Goal: Navigation & Orientation: Find specific page/section

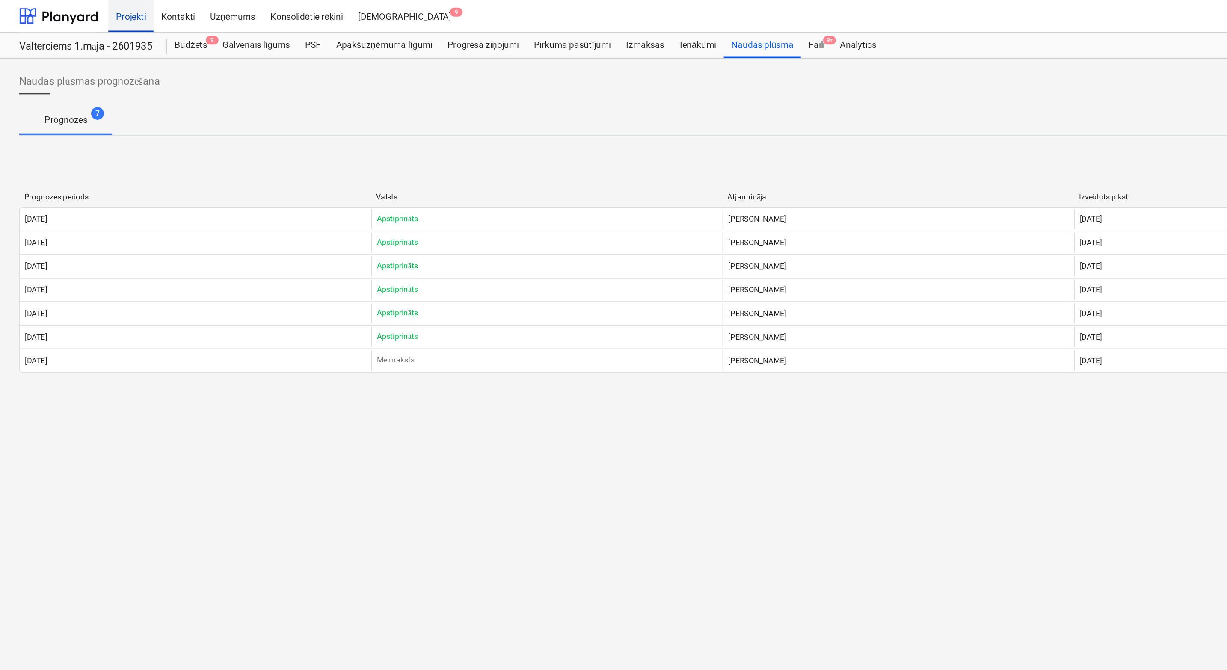
click at [90, 9] on div "Projekti" at bounding box center [88, 11] width 30 height 22
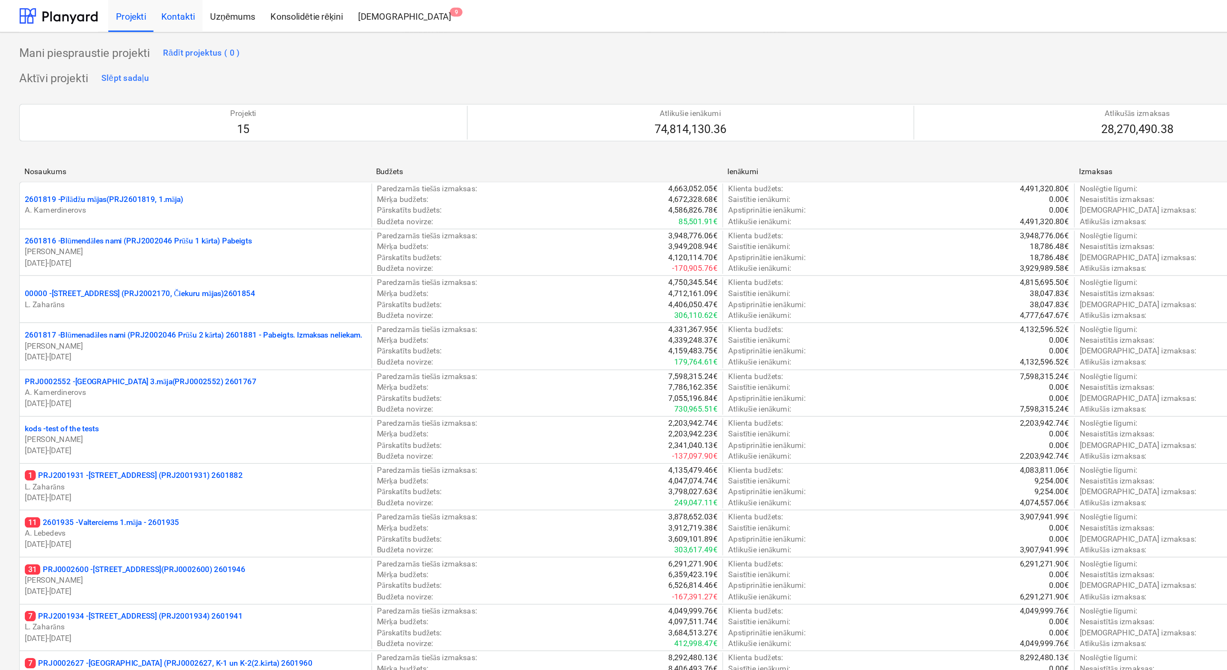
click at [119, 13] on div "Kontakti" at bounding box center [119, 11] width 33 height 22
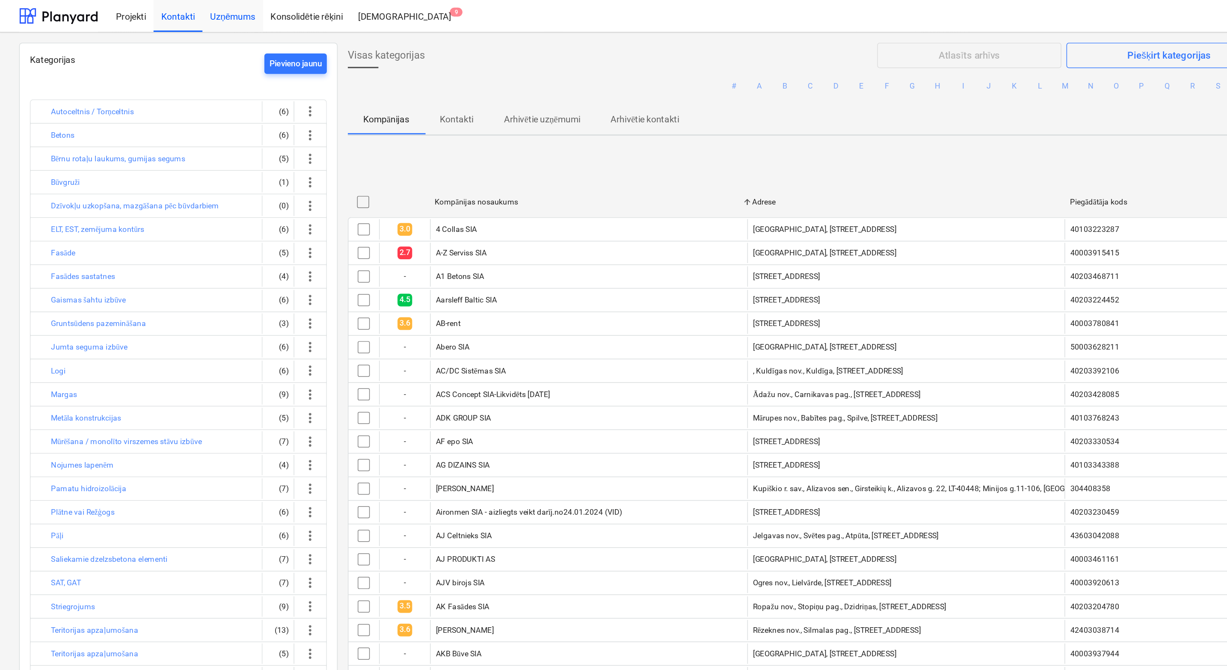
click at [157, 12] on div "Uzņēmums" at bounding box center [156, 11] width 41 height 22
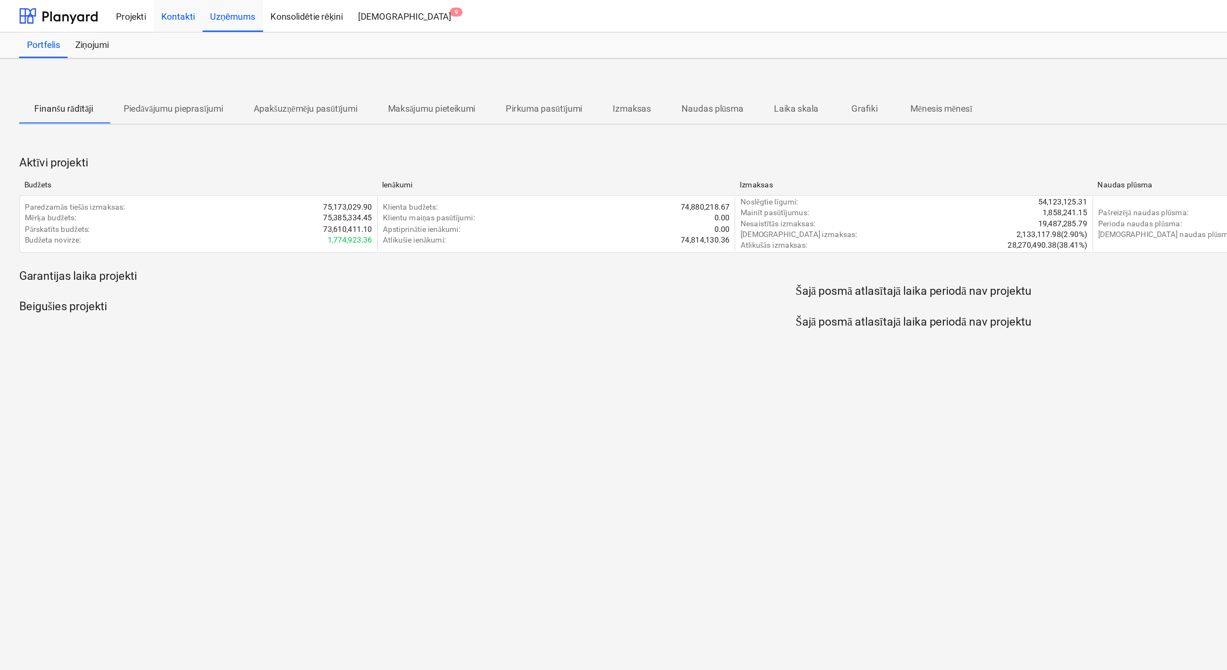
click at [116, 11] on div "Kontakti" at bounding box center [119, 11] width 33 height 22
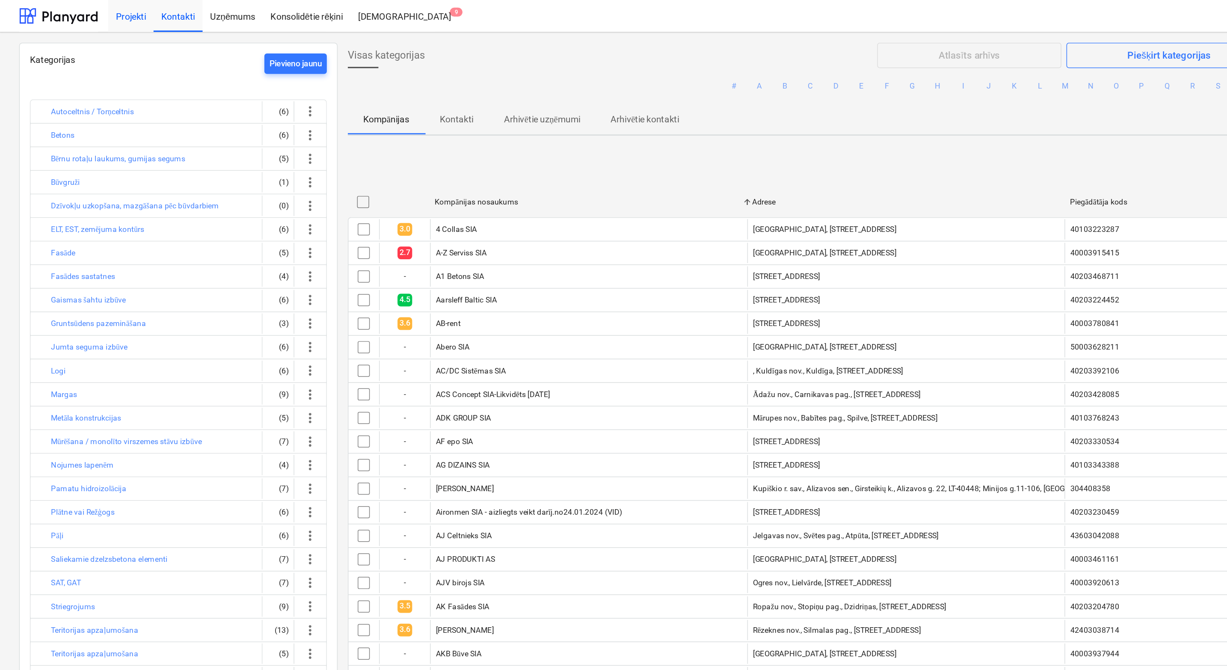
click at [86, 12] on div "Projekti" at bounding box center [88, 11] width 30 height 22
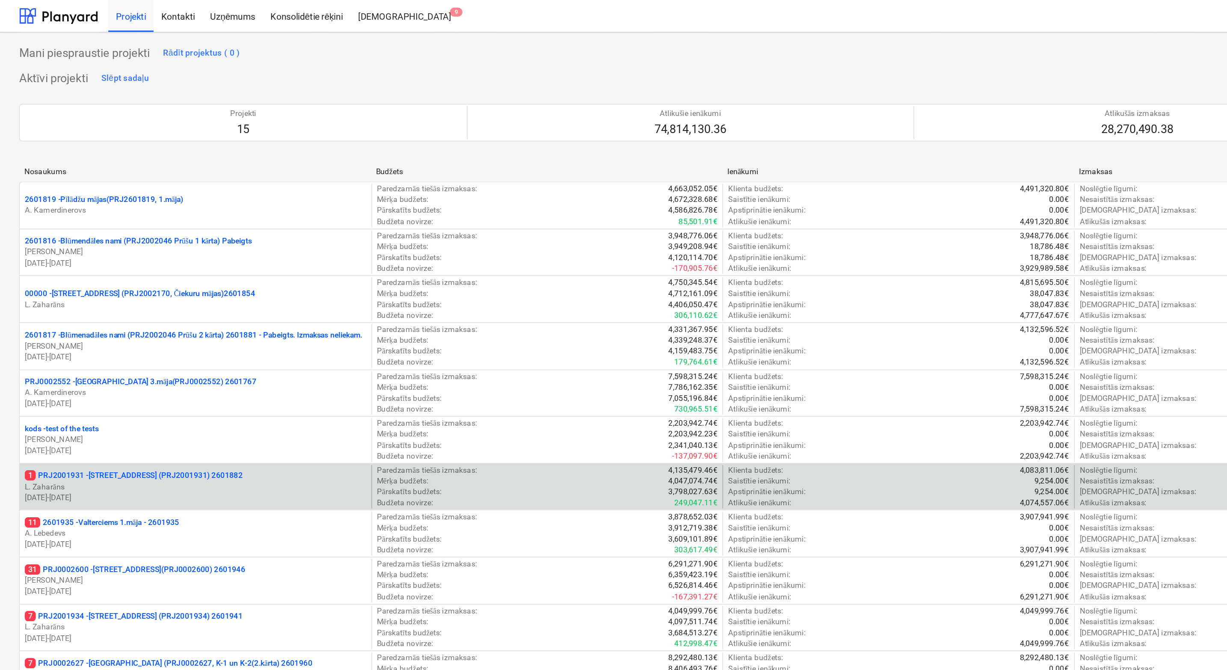
click at [83, 322] on p "1 PRJ2001931 - [STREET_ADDRESS] (PRJ2001931) 2601882" at bounding box center [90, 319] width 146 height 7
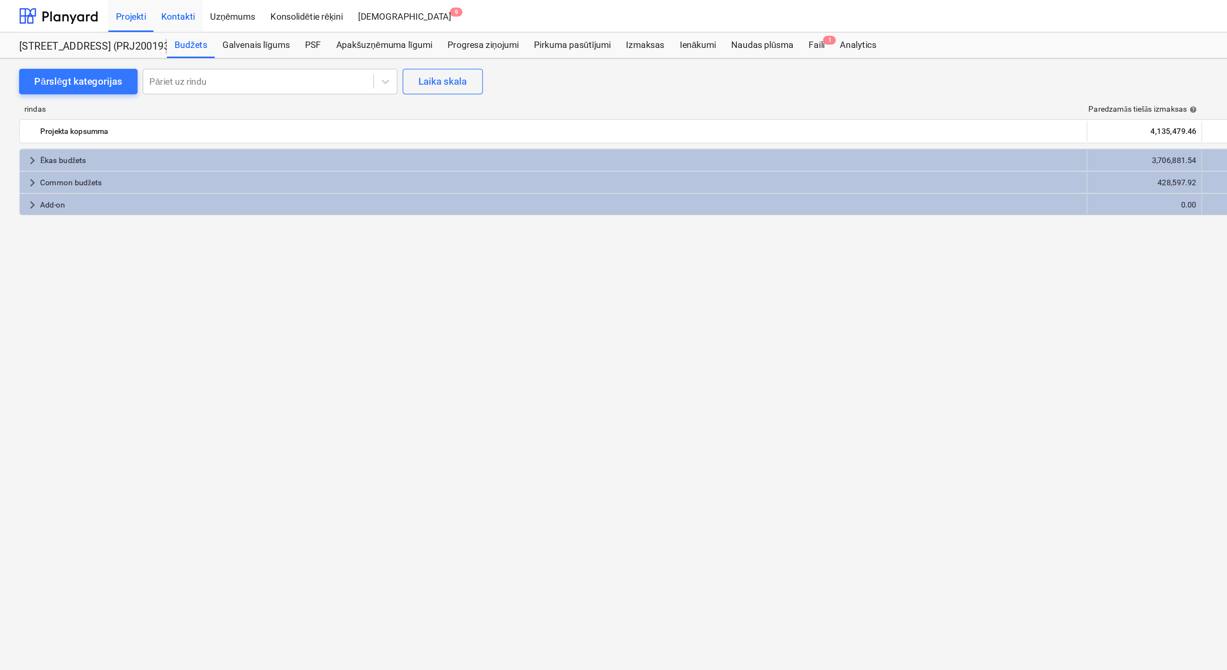
click at [119, 12] on div "Kontakti" at bounding box center [119, 11] width 33 height 22
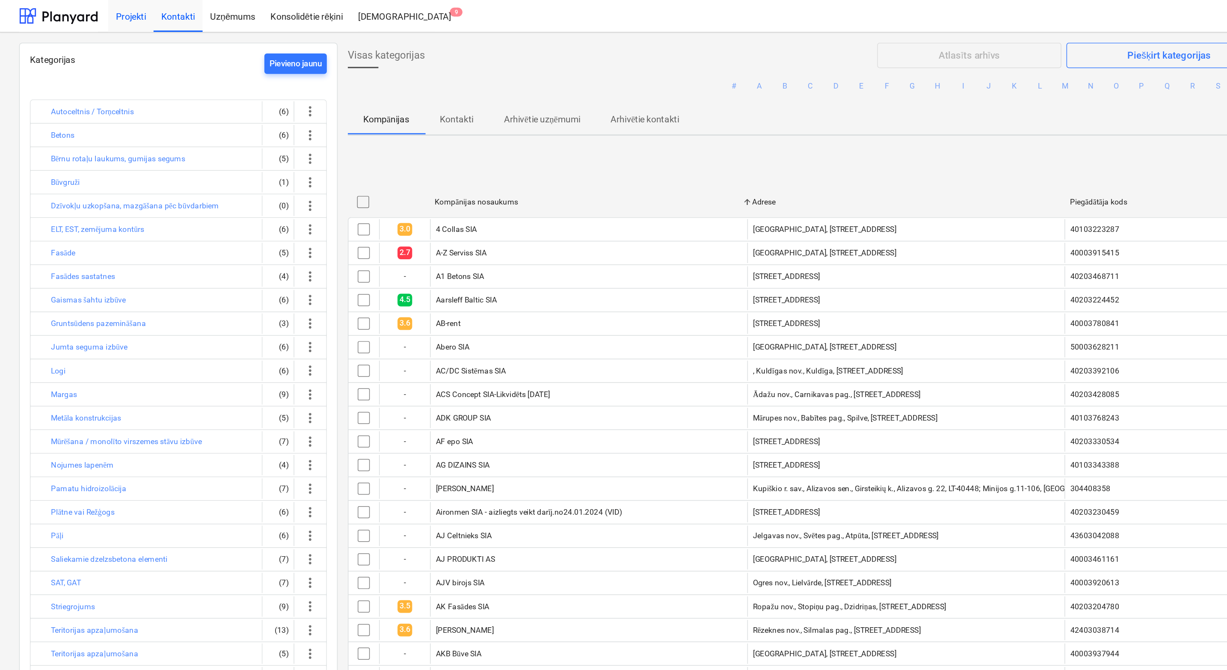
click at [92, 10] on div "Projekti" at bounding box center [88, 11] width 30 height 22
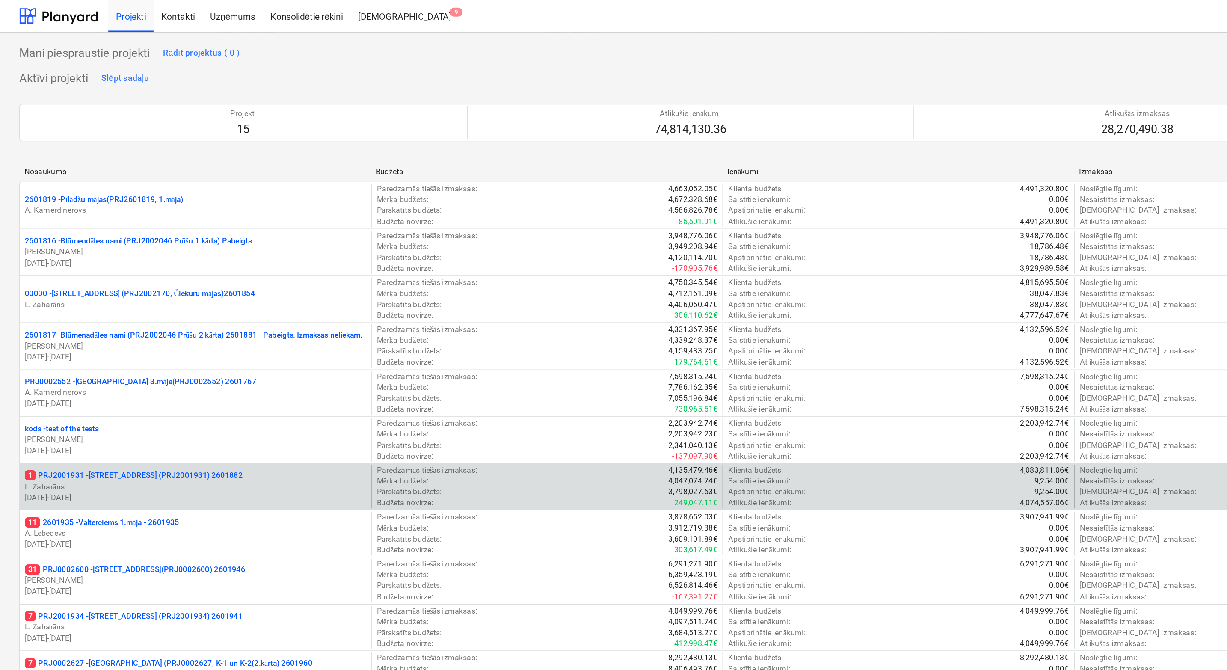
click at [76, 319] on p "1 PRJ2001931 - [STREET_ADDRESS] (PRJ2001931) 2601882" at bounding box center [90, 319] width 146 height 7
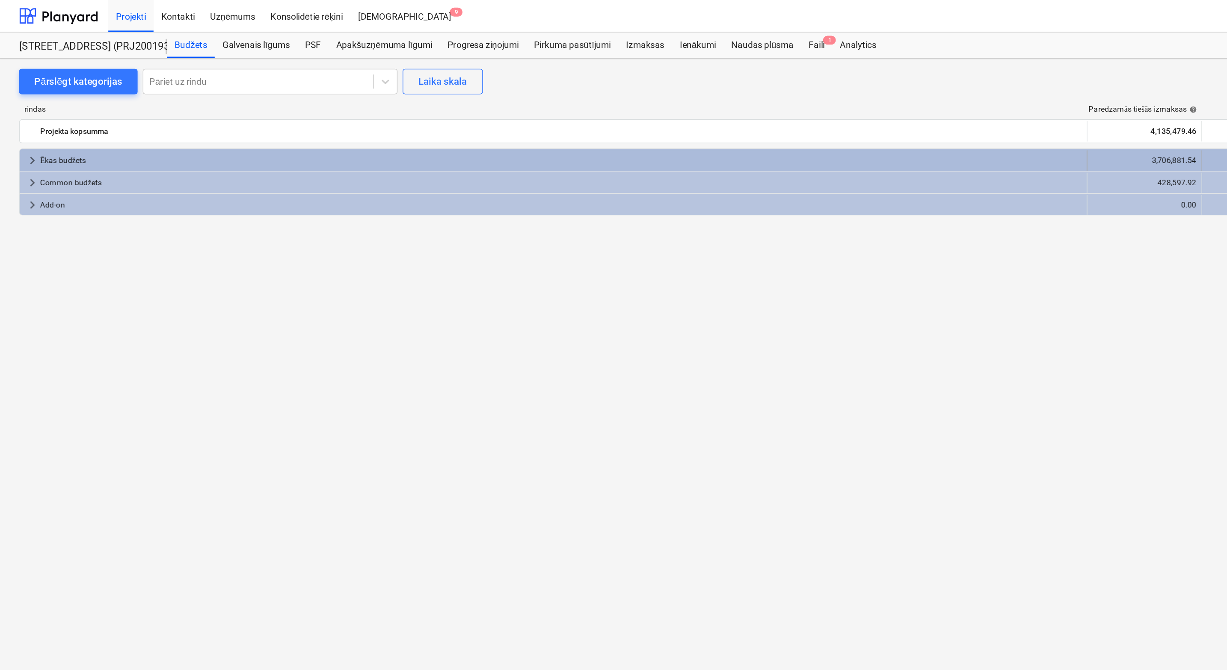
click at [42, 107] on div "Ēkas budžets" at bounding box center [377, 108] width 700 height 14
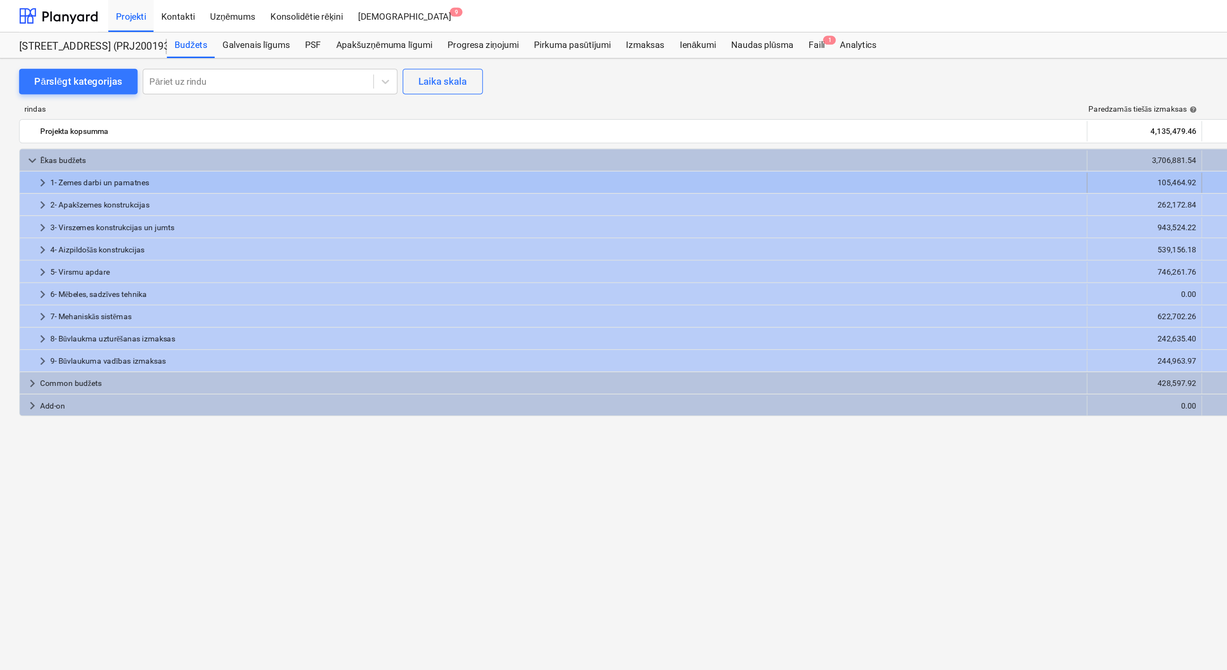
click at [52, 123] on div "1- Zemes darbi un pamatnes" at bounding box center [380, 123] width 693 height 14
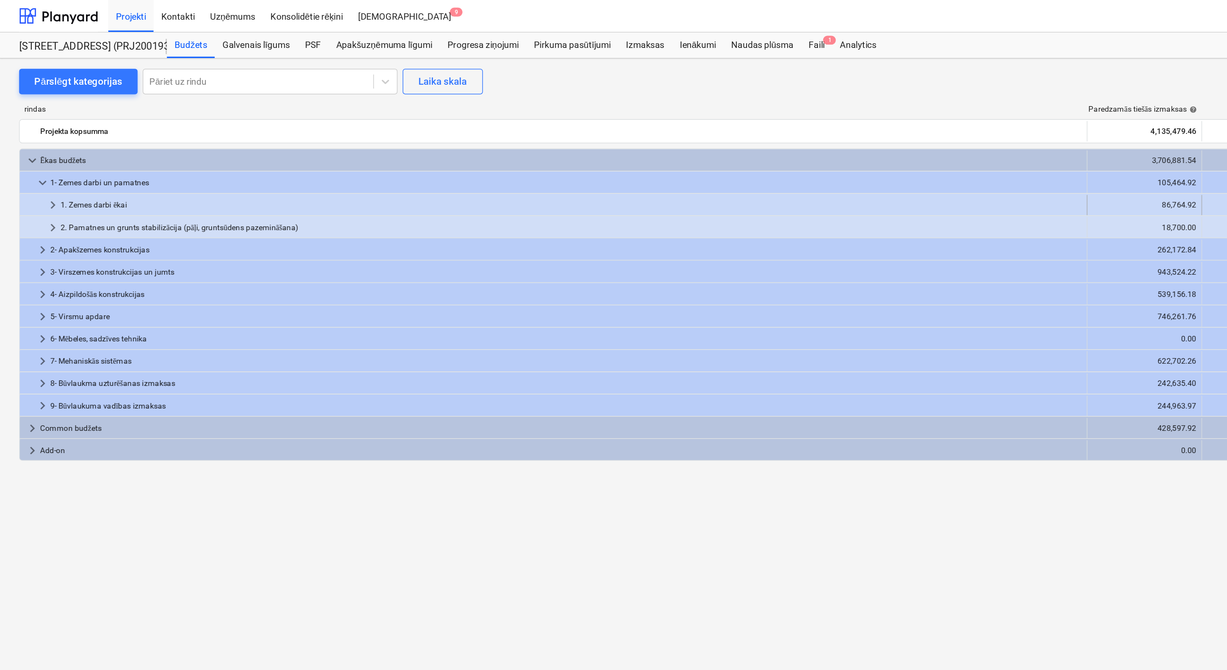
click at [54, 137] on div "1. Zemes darbi ēkai" at bounding box center [384, 138] width 686 height 14
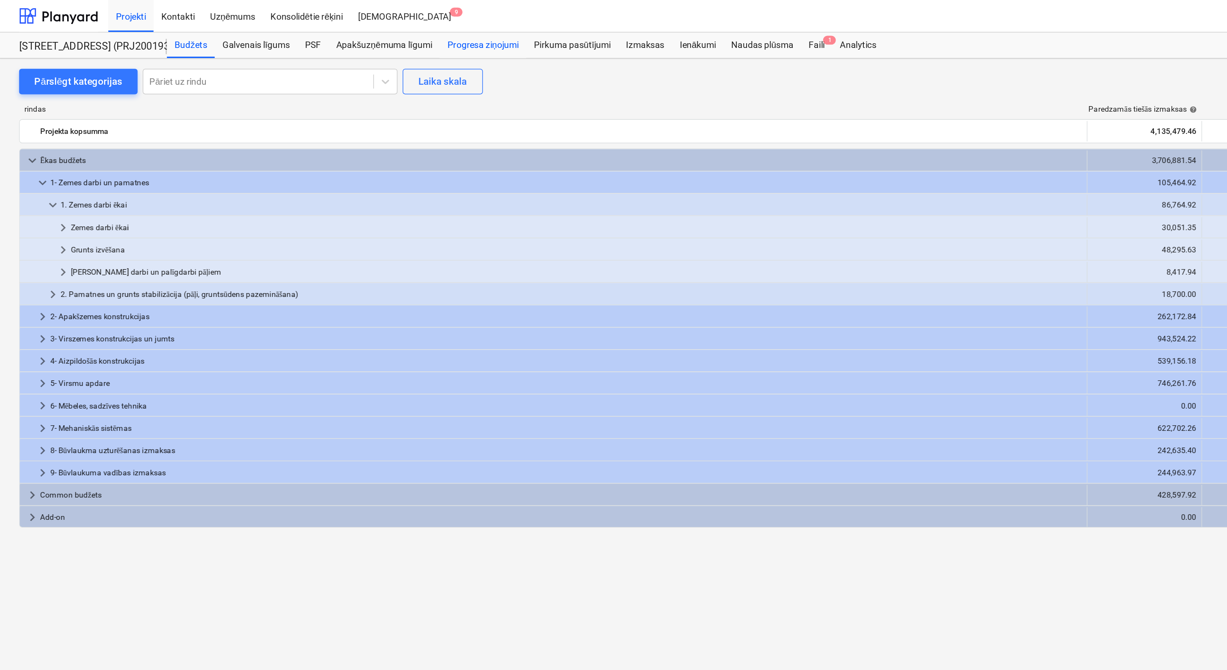
click at [341, 31] on div "Progresa ziņojumi" at bounding box center [324, 30] width 58 height 17
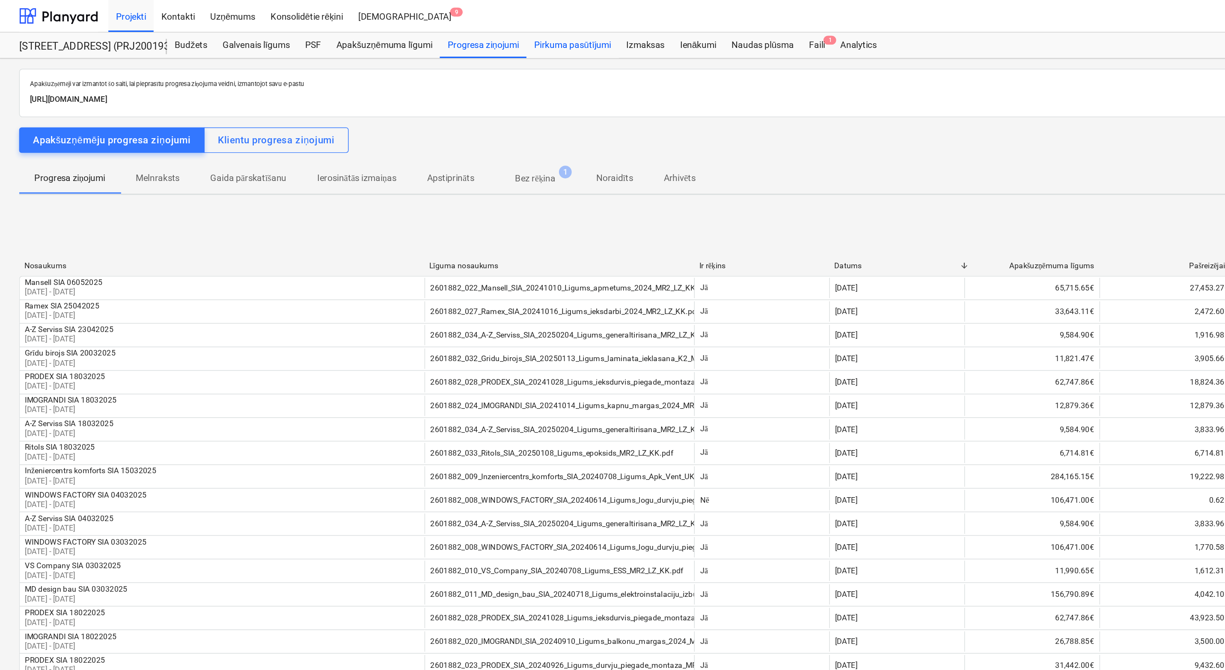
click at [383, 31] on div "Pirkuma pasūtījumi" at bounding box center [384, 30] width 62 height 17
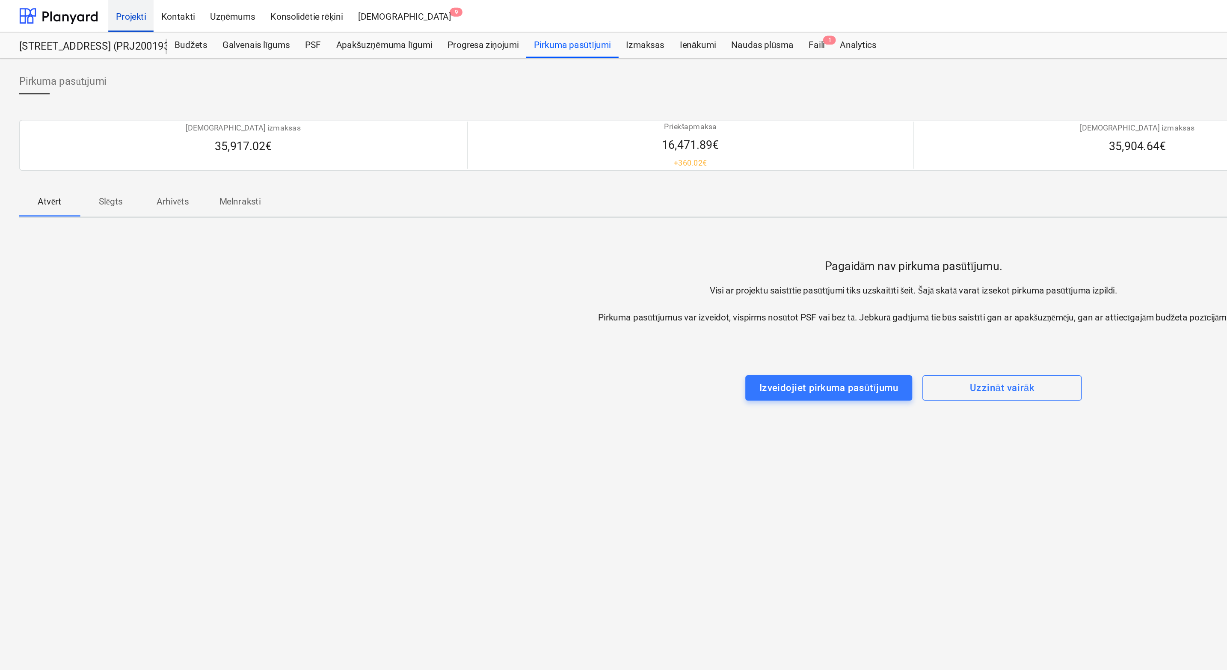
click at [90, 12] on div "Projekti" at bounding box center [88, 11] width 30 height 22
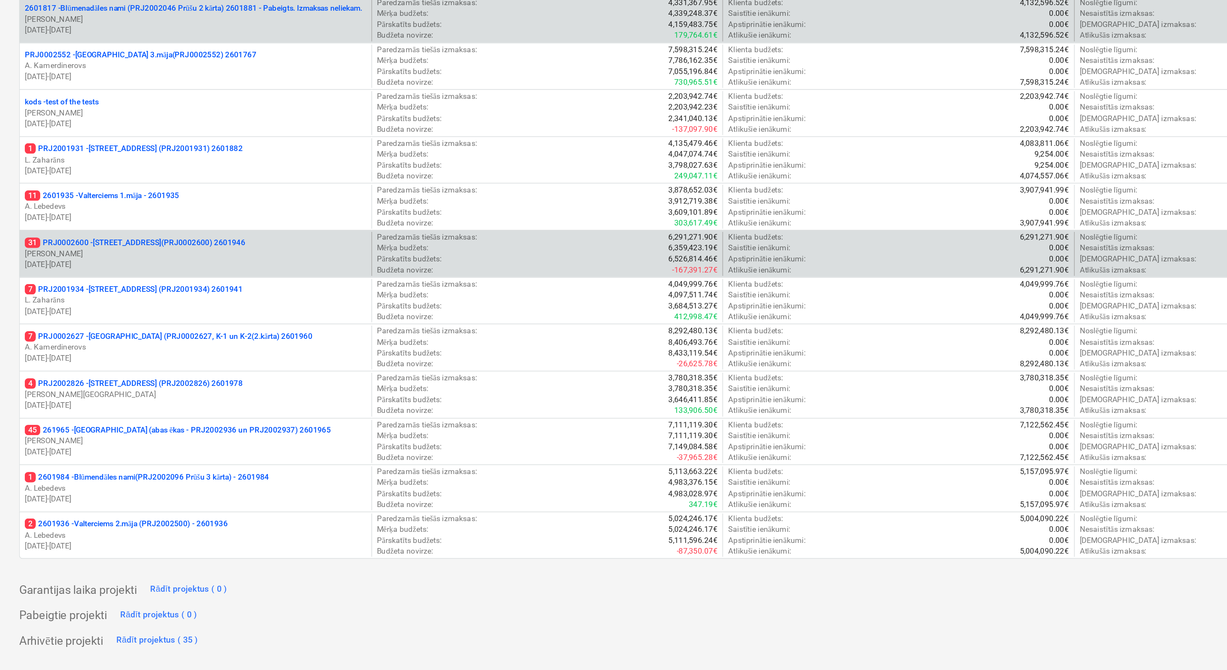
drag, startPoint x: 180, startPoint y: 384, endPoint x: 29, endPoint y: 380, distance: 151.6
click at [29, 380] on div "31 PRJ0002600 - [STREET_ADDRESS](PRJ0002600) 2601946 [PERSON_NAME] [DATE] - [DA…" at bounding box center [131, 390] width 236 height 30
drag, startPoint x: 29, startPoint y: 380, endPoint x: 36, endPoint y: 385, distance: 9.5
copy p "PRJ0002600 - [STREET_ADDRESS](PRJ0002600) 2601946"
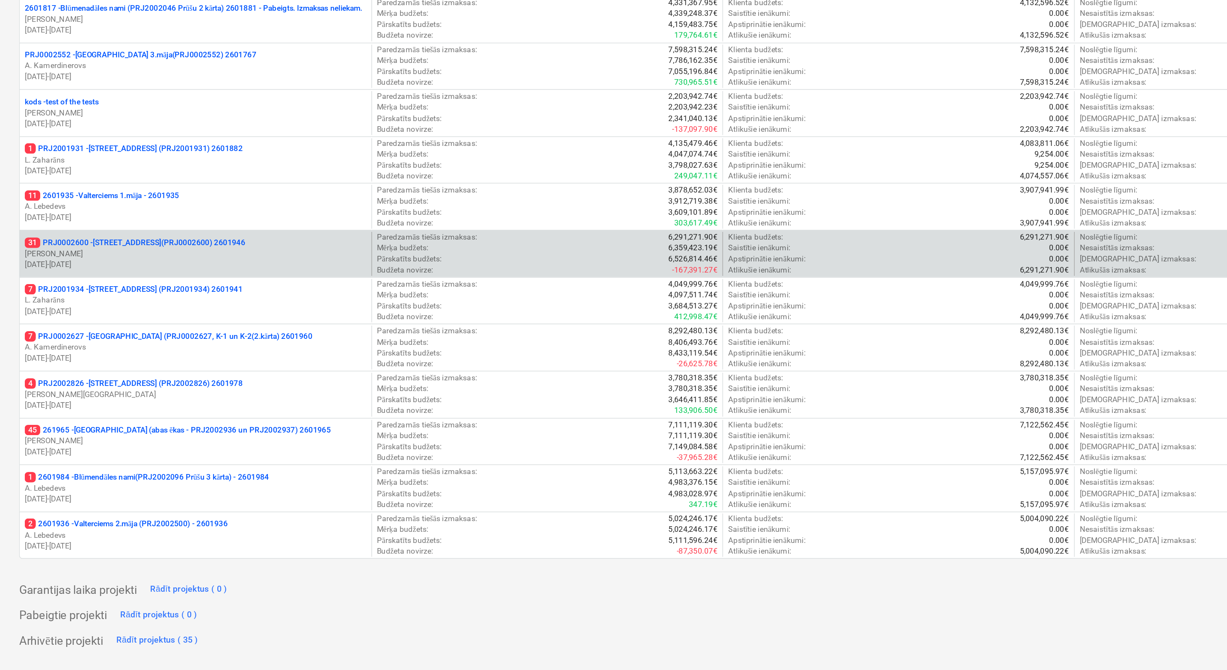
click at [57, 385] on p "31 PRJ0002600 - [STREET_ADDRESS](PRJ0002600) 2601946" at bounding box center [91, 382] width 148 height 7
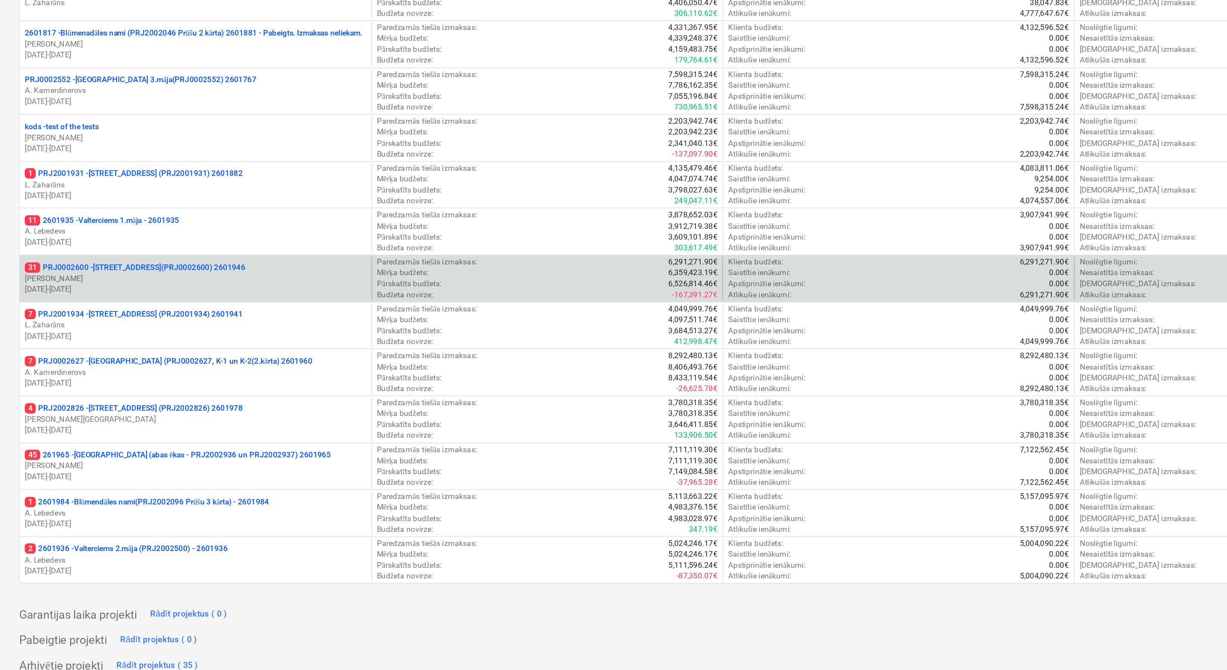
click at [58, 384] on p "31 PRJ0002600 - [STREET_ADDRESS](PRJ0002600) 2601946" at bounding box center [91, 382] width 148 height 7
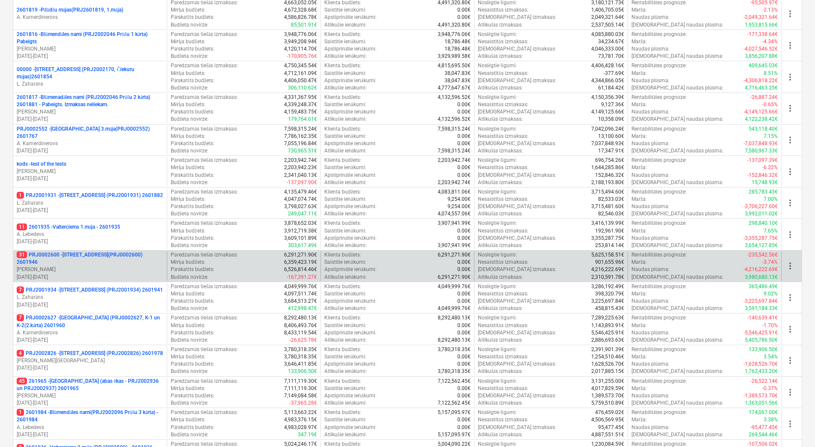
scroll to position [171, 0]
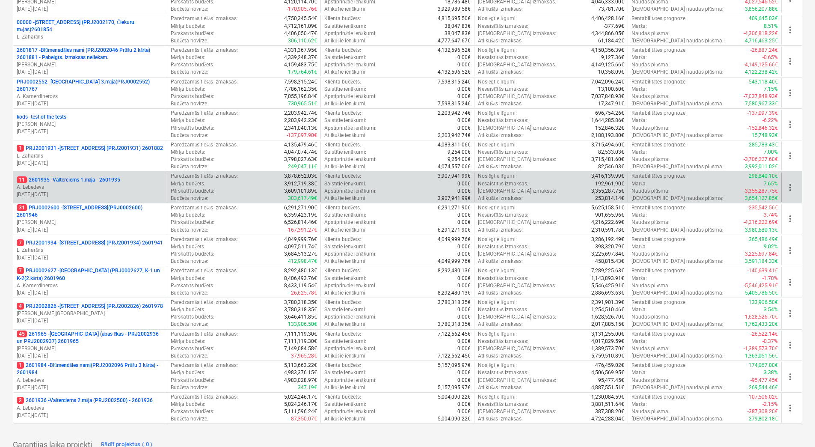
click at [136, 190] on p "A. Lebedevs" at bounding box center [90, 187] width 147 height 7
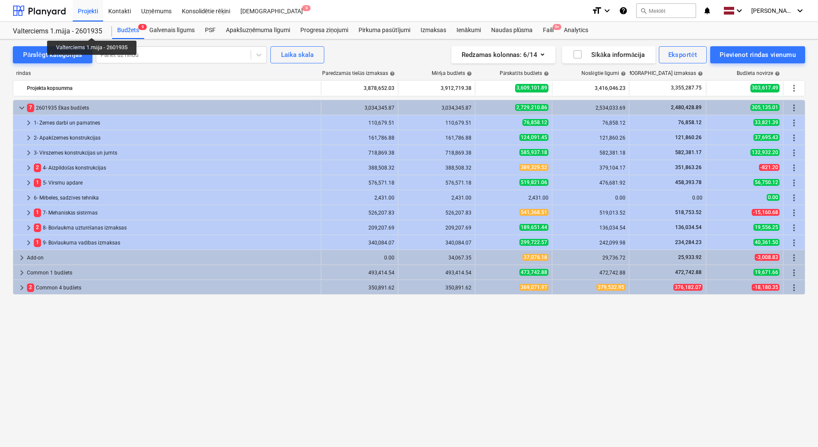
drag, startPoint x: 106, startPoint y: 29, endPoint x: 93, endPoint y: 30, distance: 13.3
click at [93, 30] on div "Valterciems 1.māja - 2601935 Valterciems 1.māja - 2601935" at bounding box center [62, 30] width 99 height 17
drag, startPoint x: 93, startPoint y: 30, endPoint x: 263, endPoint y: 392, distance: 399.4
click at [263, 392] on div "keyboard_arrow_down 7 2601935 Ēkas budžets 3,034,345.87 3,034,345.87 2,729,210.…" at bounding box center [409, 256] width 793 height 312
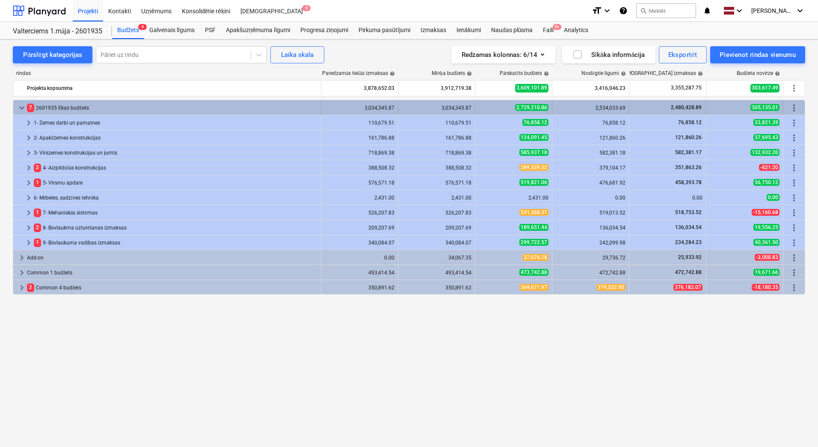
click at [53, 107] on div "7 2601935 Ēkas budžets" at bounding box center [172, 108] width 291 height 14
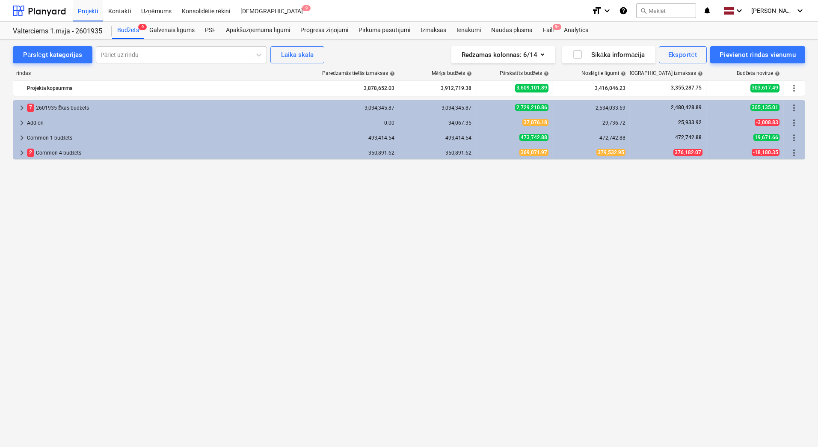
click at [53, 107] on div "7 2601935 Ēkas budžets" at bounding box center [172, 108] width 291 height 14
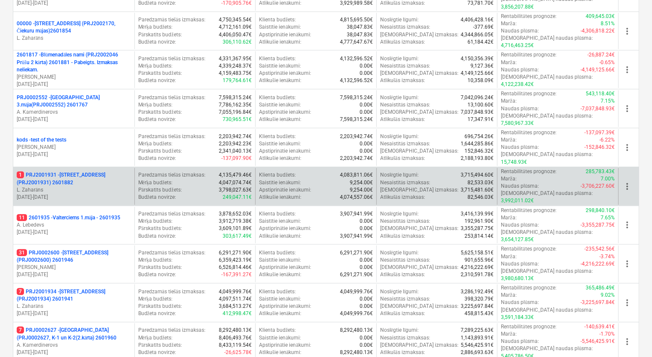
scroll to position [205, 0]
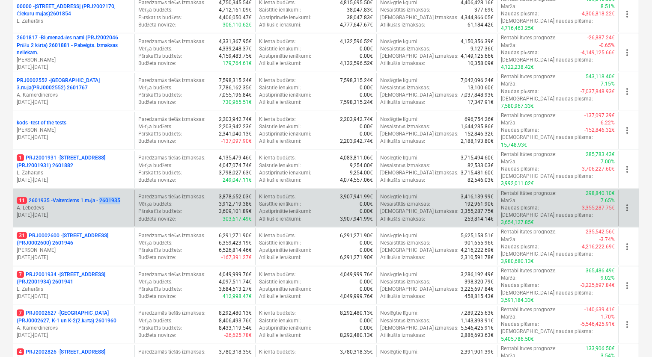
drag, startPoint x: 124, startPoint y: 151, endPoint x: 104, endPoint y: 154, distance: 20.8
click at [104, 197] on div "11 2601935 - Valterciems 1.māja - 2601935" at bounding box center [74, 200] width 114 height 7
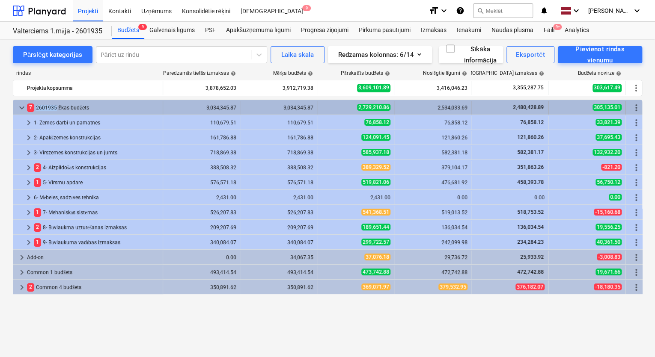
drag, startPoint x: 55, startPoint y: 107, endPoint x: 36, endPoint y: 109, distance: 19.3
click at [36, 109] on div "7 2601935 Ēkas budžets" at bounding box center [93, 108] width 132 height 14
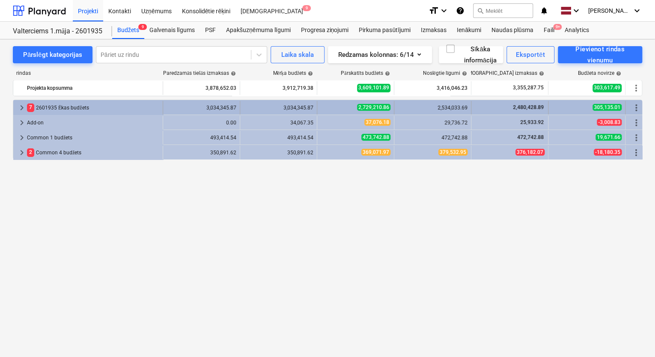
drag, startPoint x: 93, startPoint y: 105, endPoint x: 68, endPoint y: 105, distance: 24.4
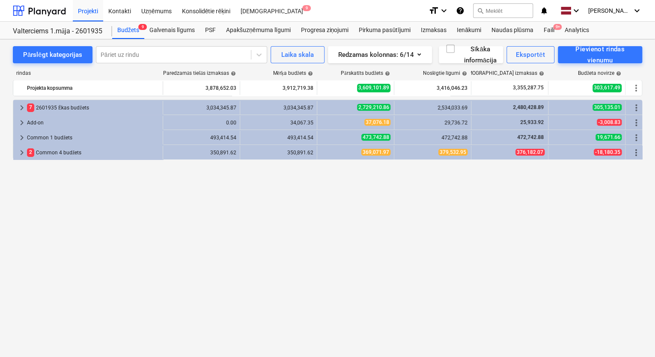
drag, startPoint x: 68, startPoint y: 105, endPoint x: 56, endPoint y: 185, distance: 80.5
click at [56, 185] on div "keyboard_arrow_right 7 2601935 Ēkas budžets 3,034,345.87 3,034,345.87 2,729,210…" at bounding box center [327, 211] width 629 height 223
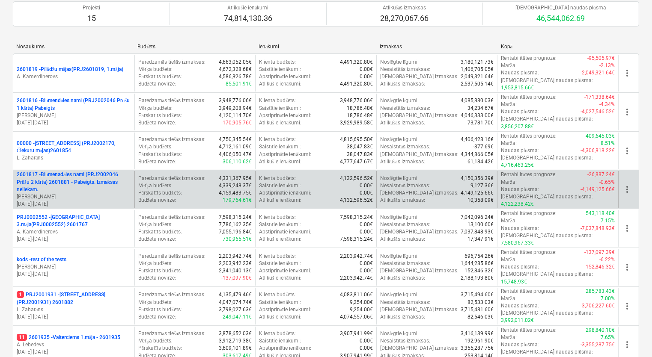
scroll to position [103, 0]
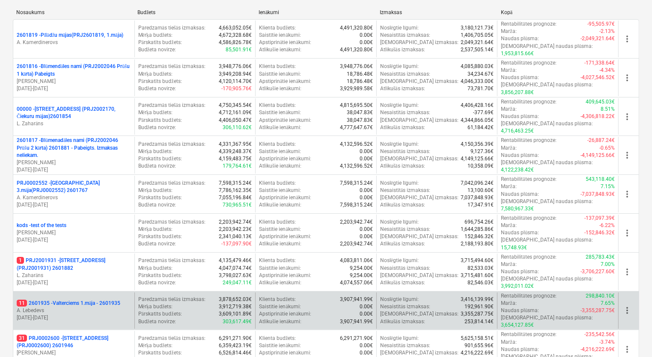
drag, startPoint x: 39, startPoint y: 253, endPoint x: 34, endPoint y: 255, distance: 5.8
click at [34, 300] on p "11 2601935 - Valterciems 1.māja - 2601935" at bounding box center [69, 303] width 104 height 7
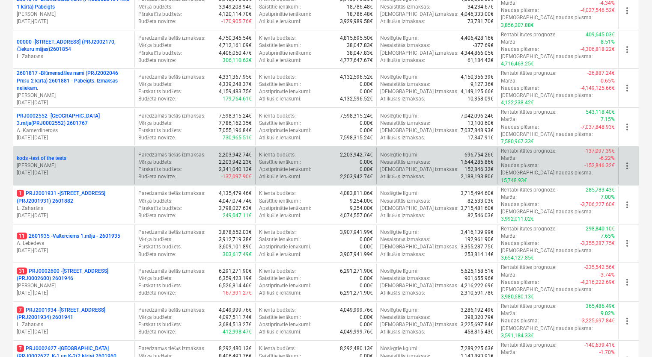
scroll to position [171, 0]
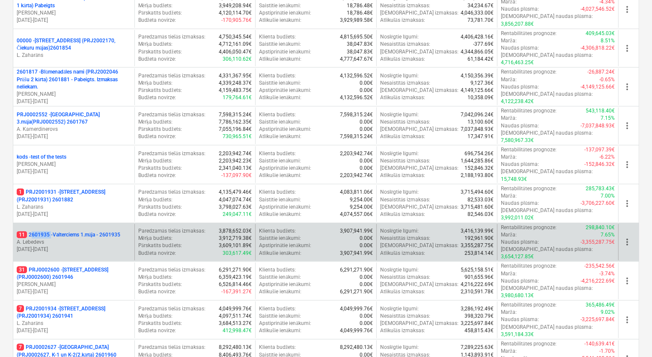
drag, startPoint x: 49, startPoint y: 186, endPoint x: 31, endPoint y: 185, distance: 18.0
click at [31, 232] on p "11 2601935 - Valterciems 1.māja - 2601935" at bounding box center [69, 235] width 104 height 7
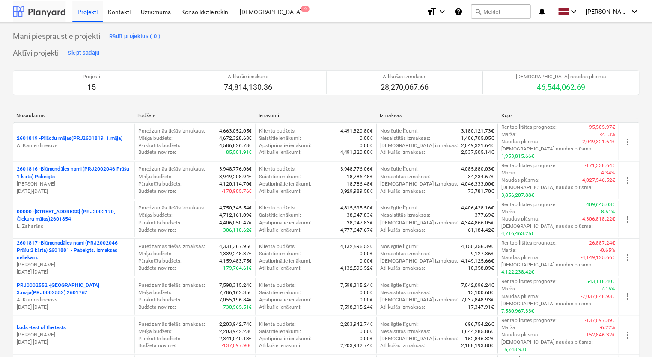
scroll to position [171, 0]
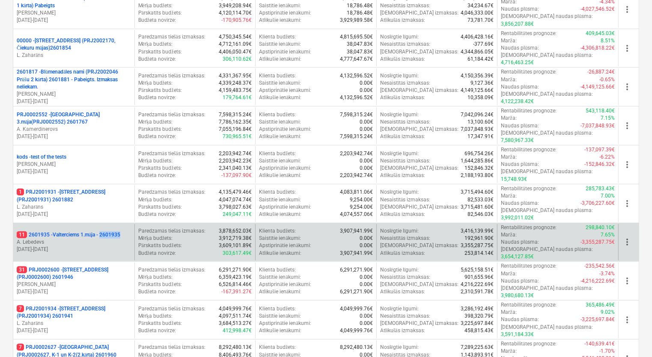
drag, startPoint x: 123, startPoint y: 187, endPoint x: 104, endPoint y: 187, distance: 19.3
click at [104, 232] on p "11 2601935 - Valterciems 1.māja - 2601935" at bounding box center [69, 235] width 104 height 7
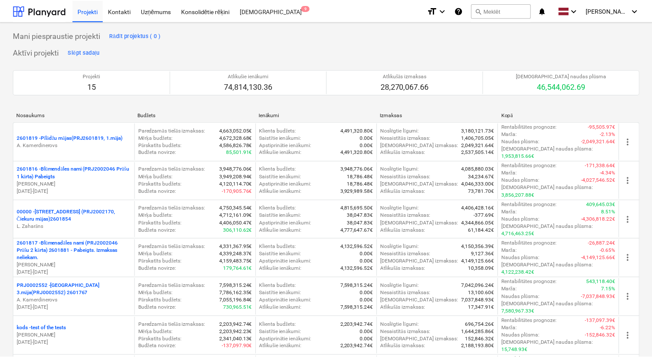
scroll to position [171, 0]
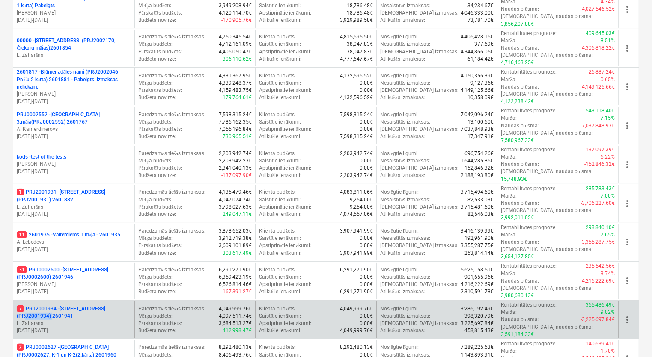
drag, startPoint x: 48, startPoint y: 252, endPoint x: 20, endPoint y: 252, distance: 28.2
click at [20, 306] on p "7 PRJ2001934 - Mazā Robežu iela 1 (PRJ2001934) 2601941" at bounding box center [74, 313] width 114 height 15
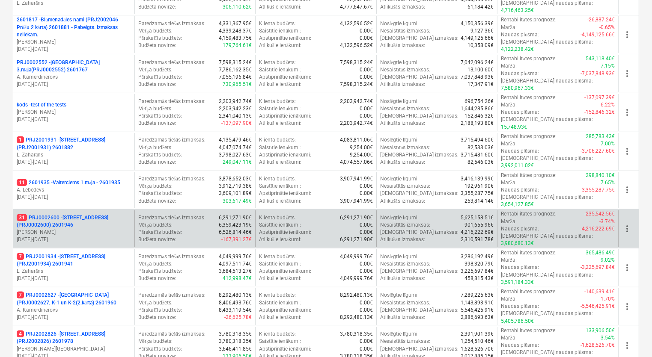
scroll to position [240, 0]
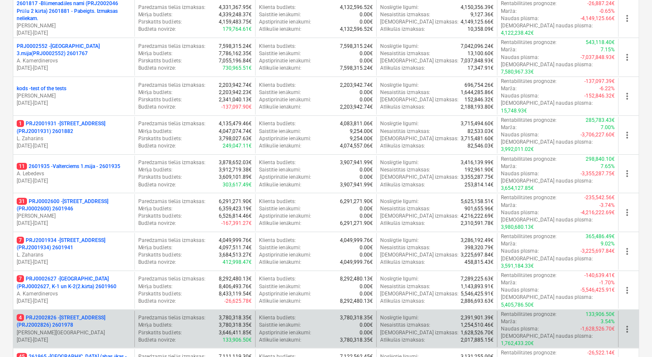
drag, startPoint x: 74, startPoint y: 247, endPoint x: 17, endPoint y: 246, distance: 56.5
click at [17, 315] on p "4 PRJ2002826 - Stendes iela 8, E2 (PRJ2002826) 2601978" at bounding box center [74, 322] width 114 height 15
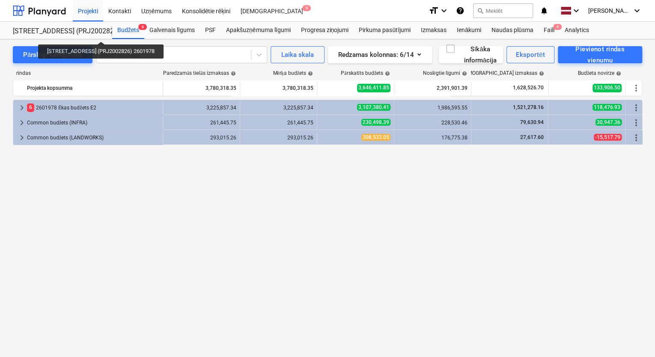
drag, startPoint x: 109, startPoint y: 33, endPoint x: 100, endPoint y: 34, distance: 9.0
click at [99, 34] on div "[STREET_ADDRESS] (PRJ2002826) 2601978" at bounding box center [57, 31] width 89 height 9
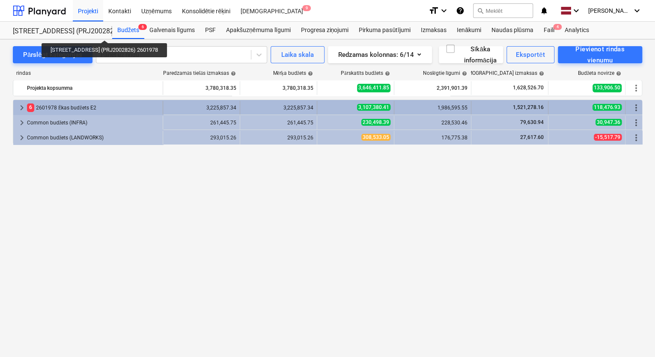
drag, startPoint x: 102, startPoint y: 33, endPoint x: 56, endPoint y: 109, distance: 89.1
click at [56, 109] on div "6 2601978 Ēkas budžets E2" at bounding box center [93, 108] width 132 height 14
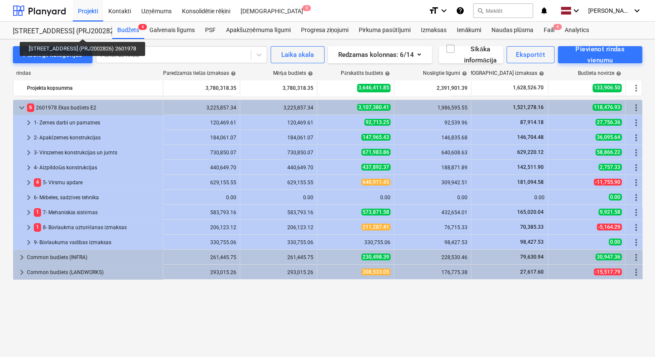
drag, startPoint x: 71, startPoint y: 31, endPoint x: 80, endPoint y: 31, distance: 9.4
click at [80, 31] on div "[STREET_ADDRESS] (PRJ2002826) 2601978" at bounding box center [57, 31] width 89 height 9
click at [70, 31] on div "[STREET_ADDRESS] (PRJ2002826) 2601978" at bounding box center [57, 31] width 89 height 9
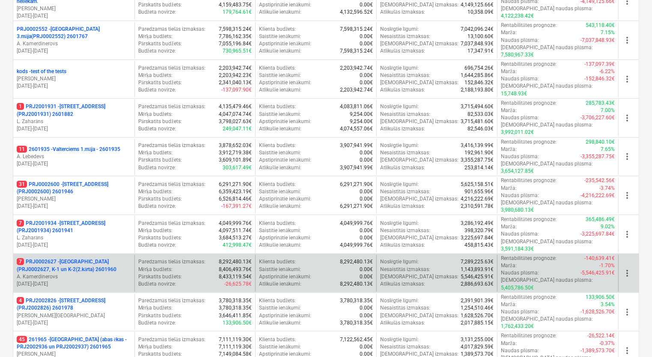
scroll to position [274, 0]
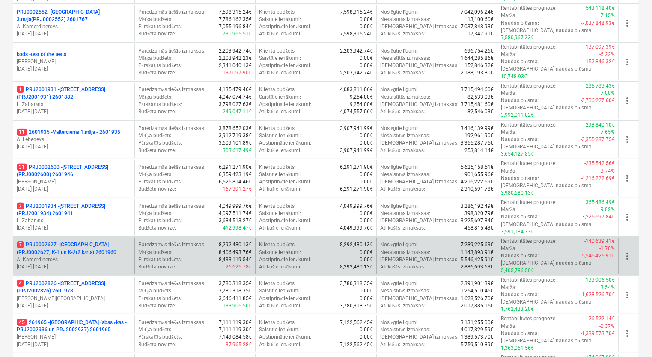
click at [69, 241] on p "7 PRJ0002627 - Tumes iela (PRJ0002627, K-1 un K-2(2.kārta) 2601960" at bounding box center [74, 248] width 114 height 15
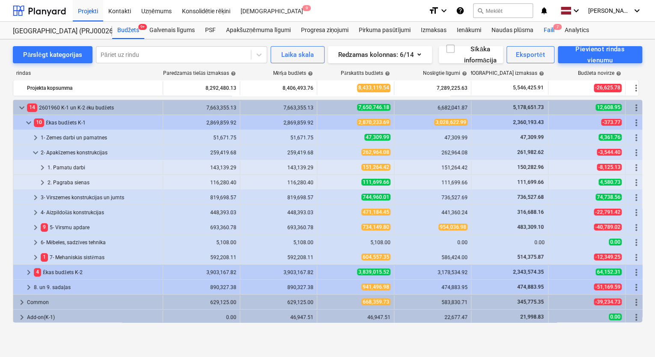
click at [547, 28] on div "Faili 7" at bounding box center [548, 30] width 21 height 17
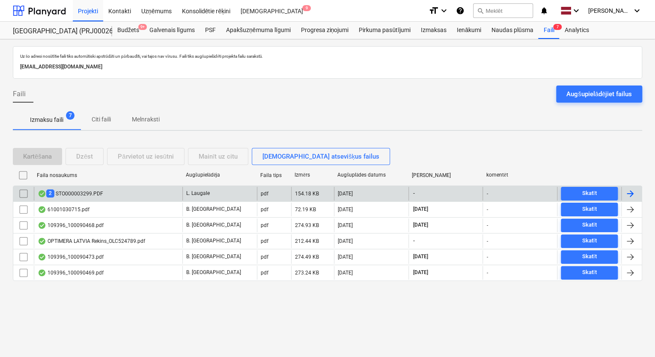
click at [85, 192] on div "2 STO000003299.PDF" at bounding box center [70, 194] width 65 height 8
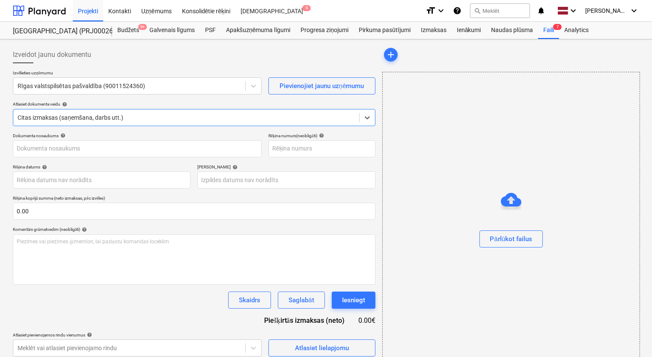
type input "OPE-195514"
type input "31 Oct 2025"
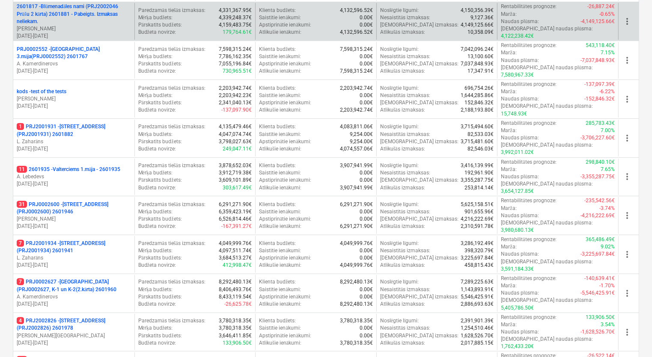
scroll to position [240, 0]
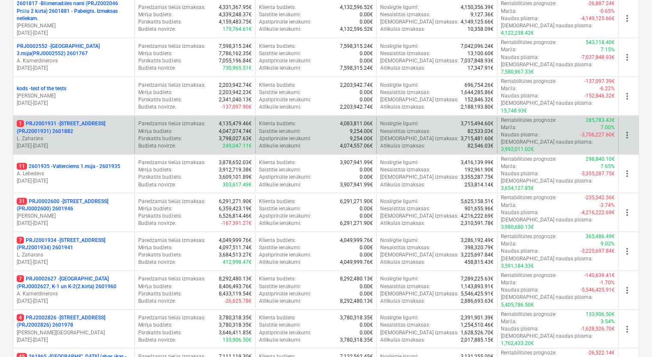
click at [628, 130] on span "more_vert" at bounding box center [627, 135] width 10 height 10
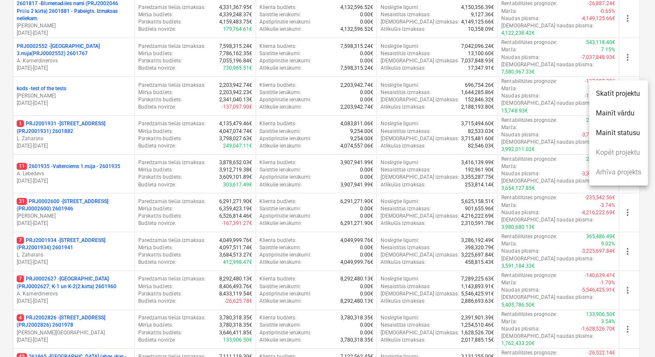
click at [77, 100] on div at bounding box center [327, 178] width 655 height 357
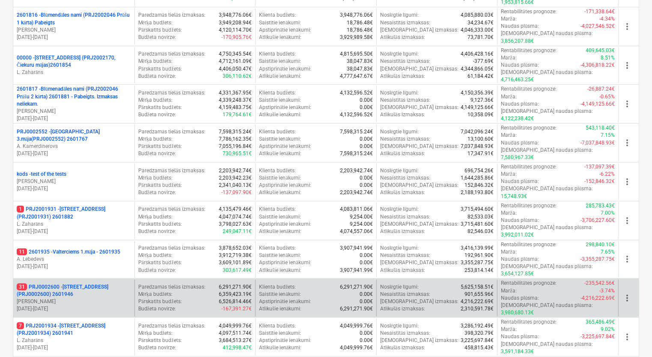
scroll to position [175, 0]
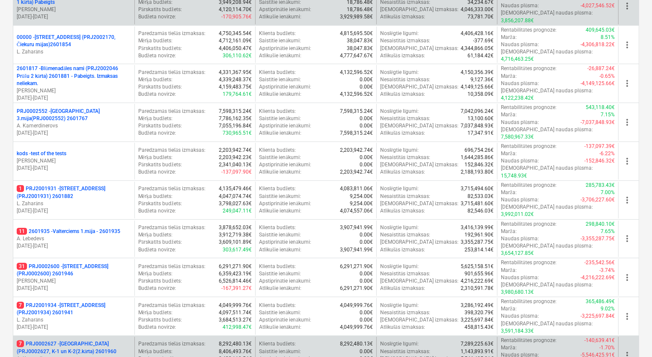
click at [27, 341] on p "7 PRJ0002627 - Tumes iela (PRJ0002627, K-1 un K-2(2.kārta) 2601960" at bounding box center [74, 348] width 114 height 15
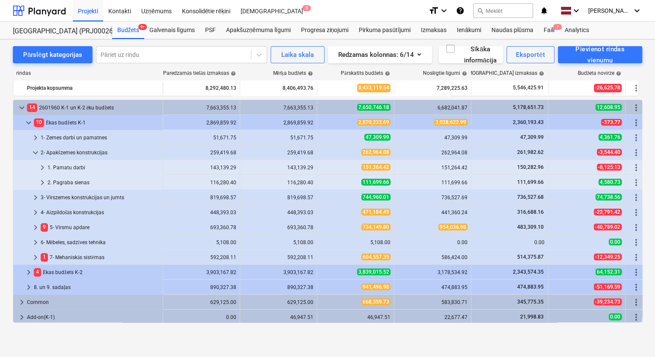
drag, startPoint x: 27, startPoint y: 272, endPoint x: 98, endPoint y: 344, distance: 100.8
click at [98, 344] on div "Pārslēgt kategorijas Pāriet uz rindu Laika skala Redzamas kolonnas : 6/14 Sīkāk…" at bounding box center [327, 198] width 655 height 318
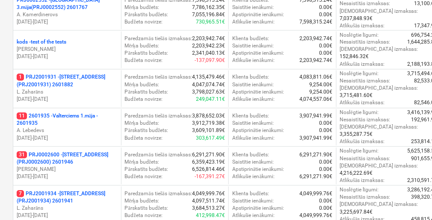
scroll to position [297, 0]
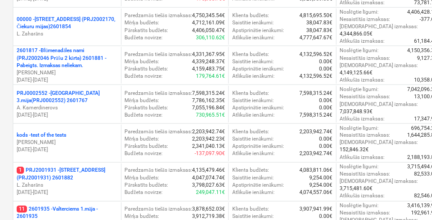
scroll to position [386, 0]
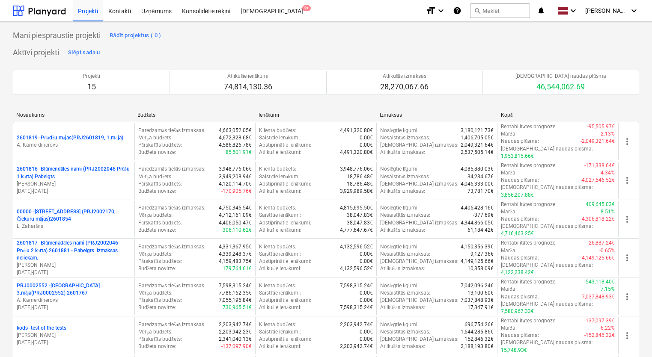
scroll to position [297, 0]
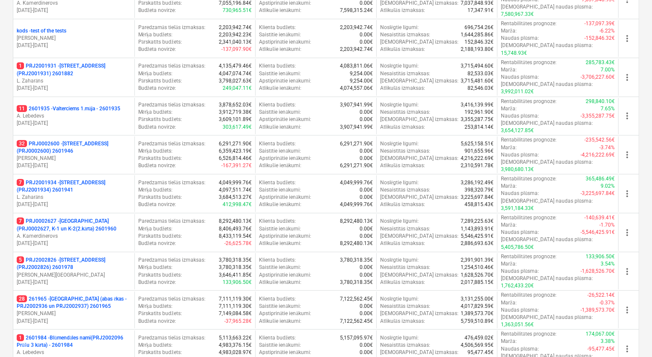
drag, startPoint x: 327, startPoint y: 169, endPoint x: 239, endPoint y: 342, distance: 193.7
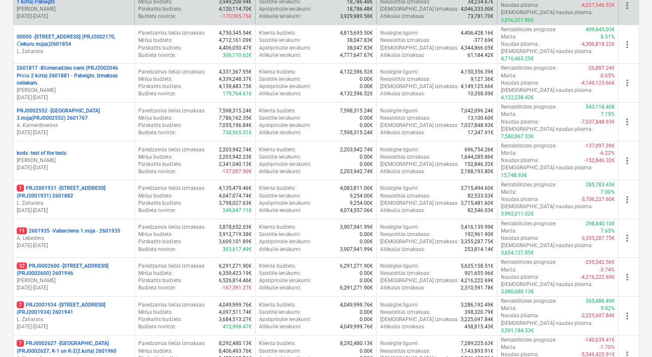
scroll to position [160, 0]
